Goal: Information Seeking & Learning: Learn about a topic

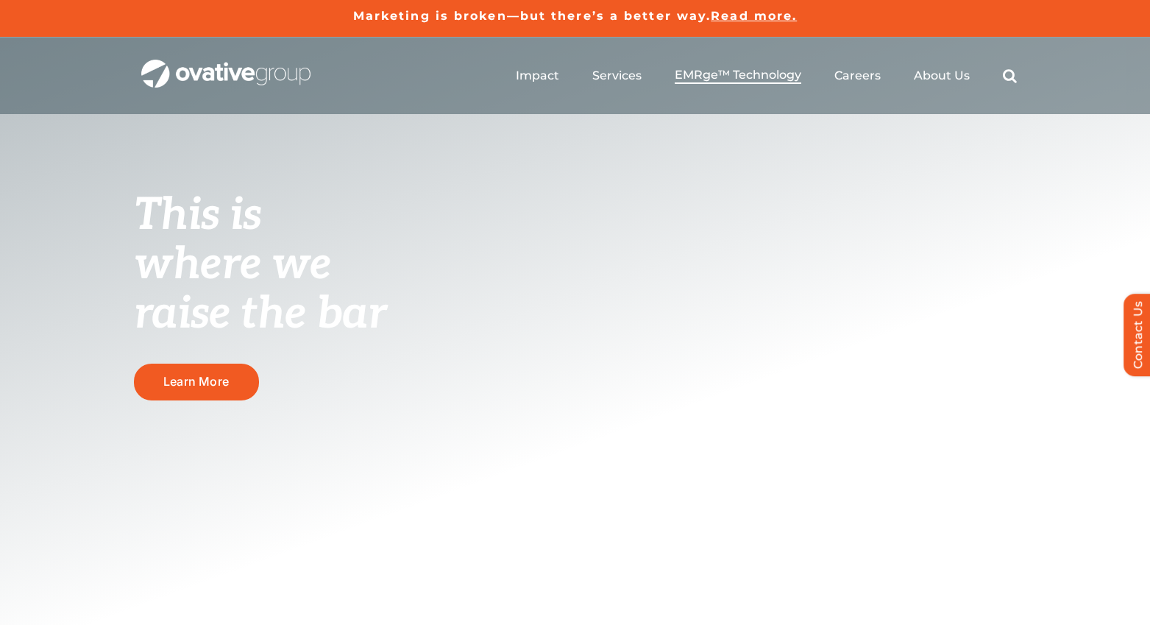
click at [752, 71] on span "EMRge™ Technology" at bounding box center [738, 75] width 127 height 15
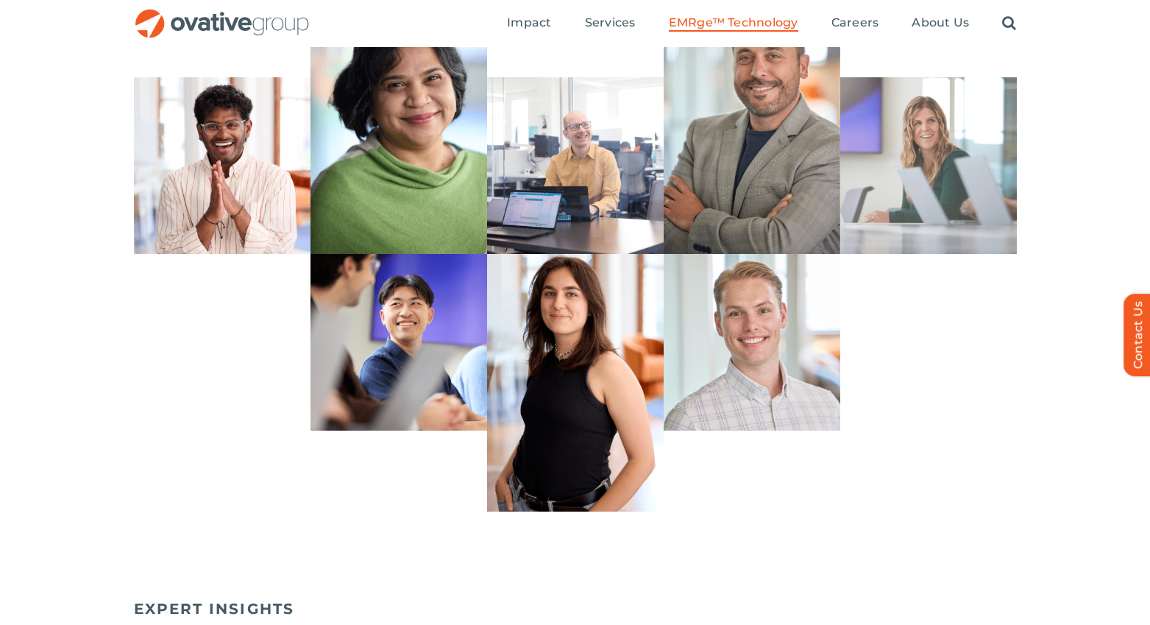
scroll to position [4264, 0]
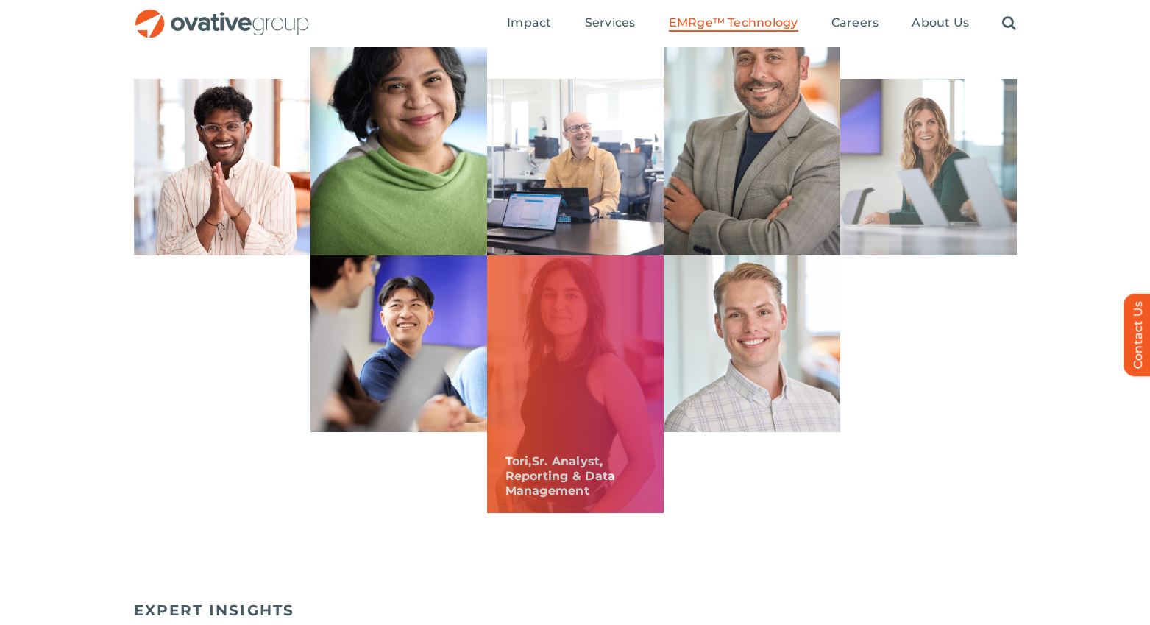
click at [606, 445] on div "Tori, Sr. Analyst, Reporting & Data Management" at bounding box center [575, 384] width 177 height 258
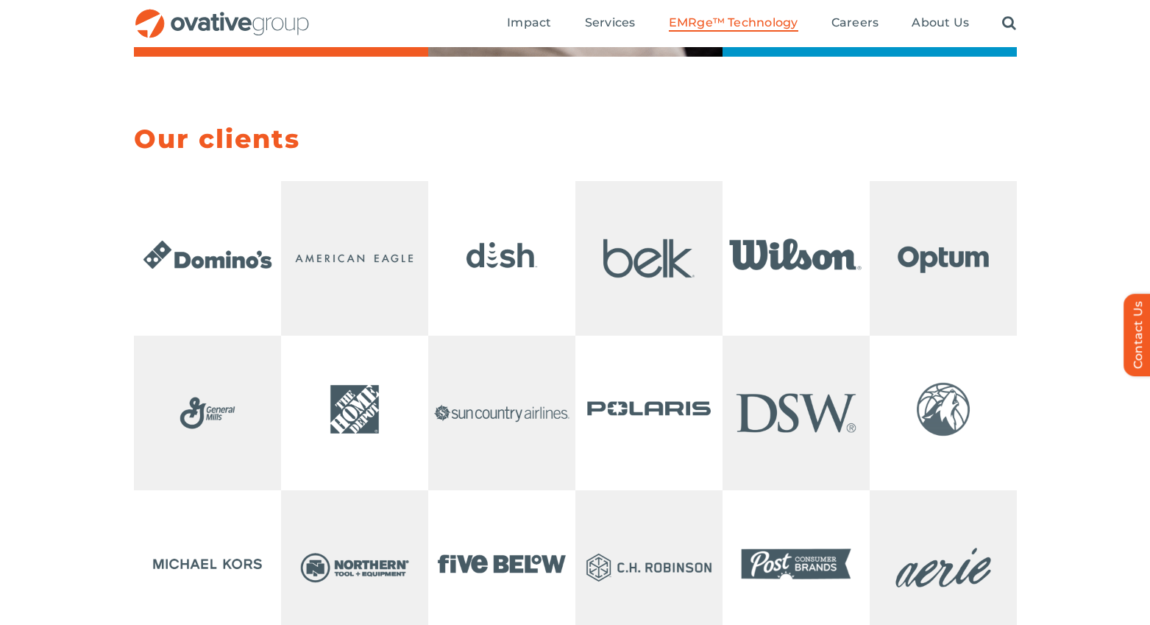
scroll to position [2854, 0]
